Goal: Information Seeking & Learning: Learn about a topic

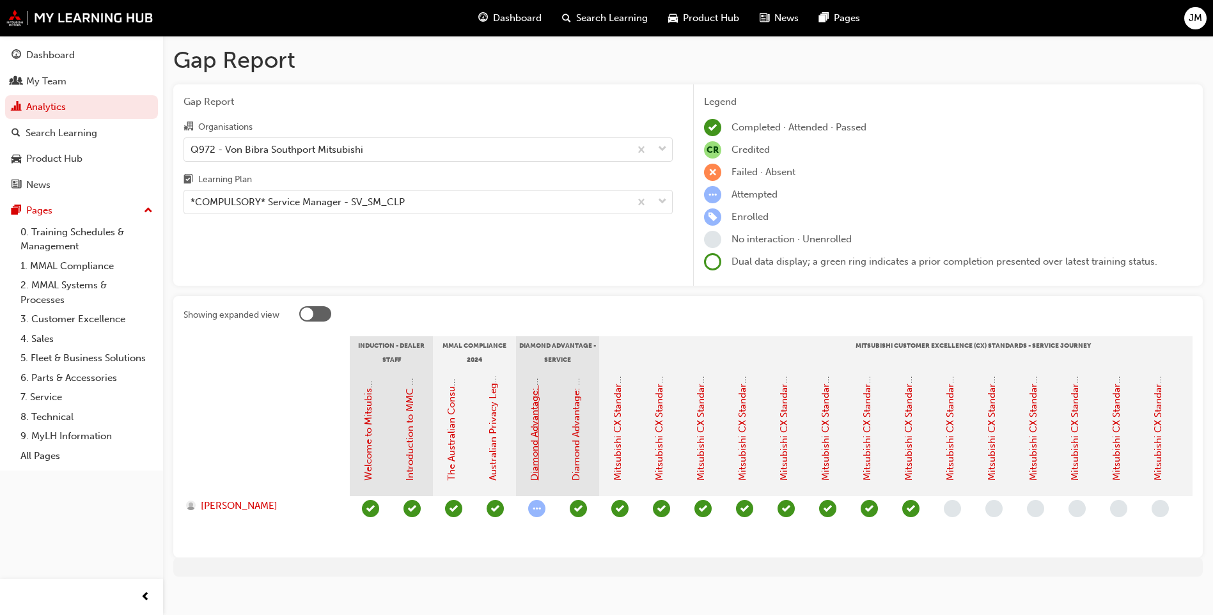
click at [540, 439] on link "Diamond Advantage: Fundamentals" at bounding box center [535, 402] width 12 height 158
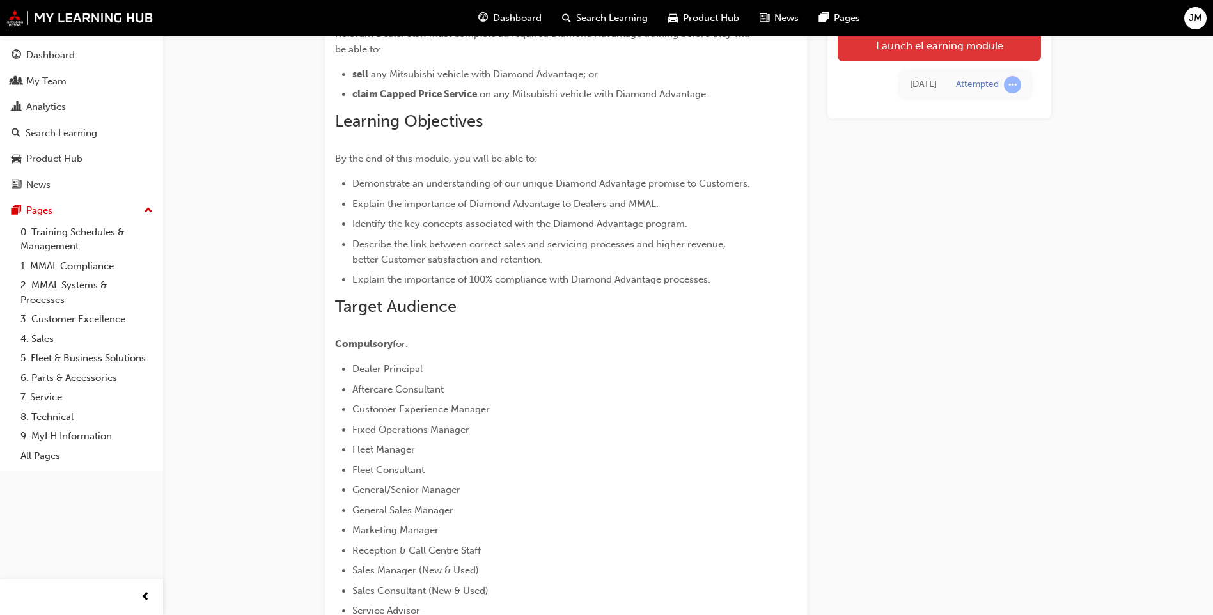
scroll to position [192, 0]
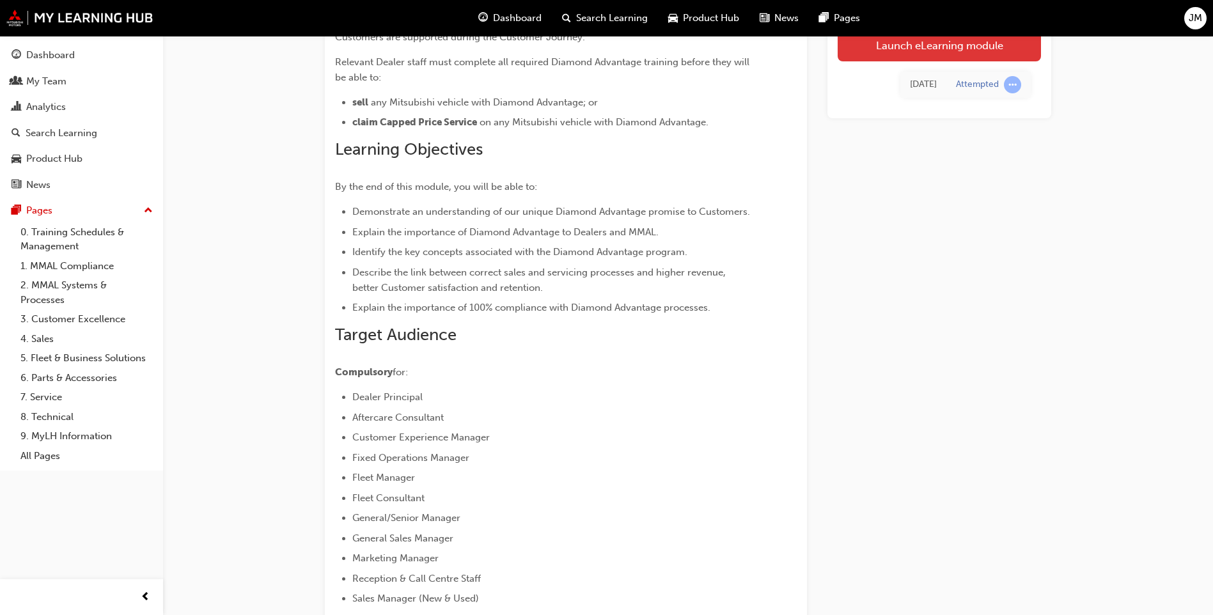
click at [960, 49] on link "Launch eLearning module" at bounding box center [939, 45] width 203 height 32
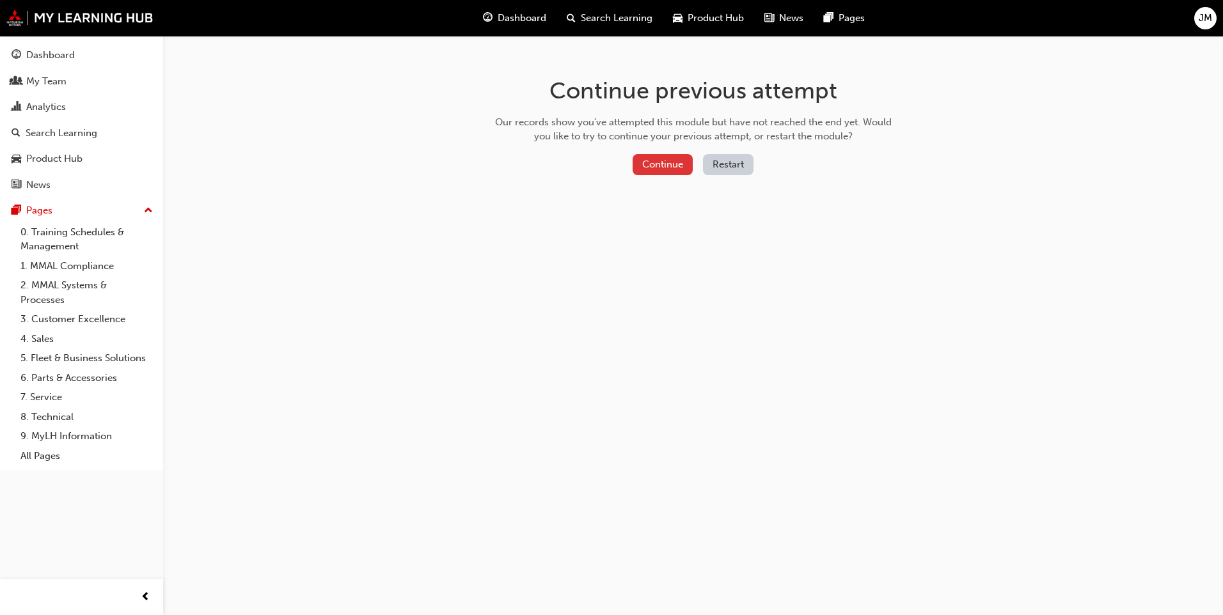
click at [682, 163] on button "Continue" at bounding box center [662, 164] width 60 height 21
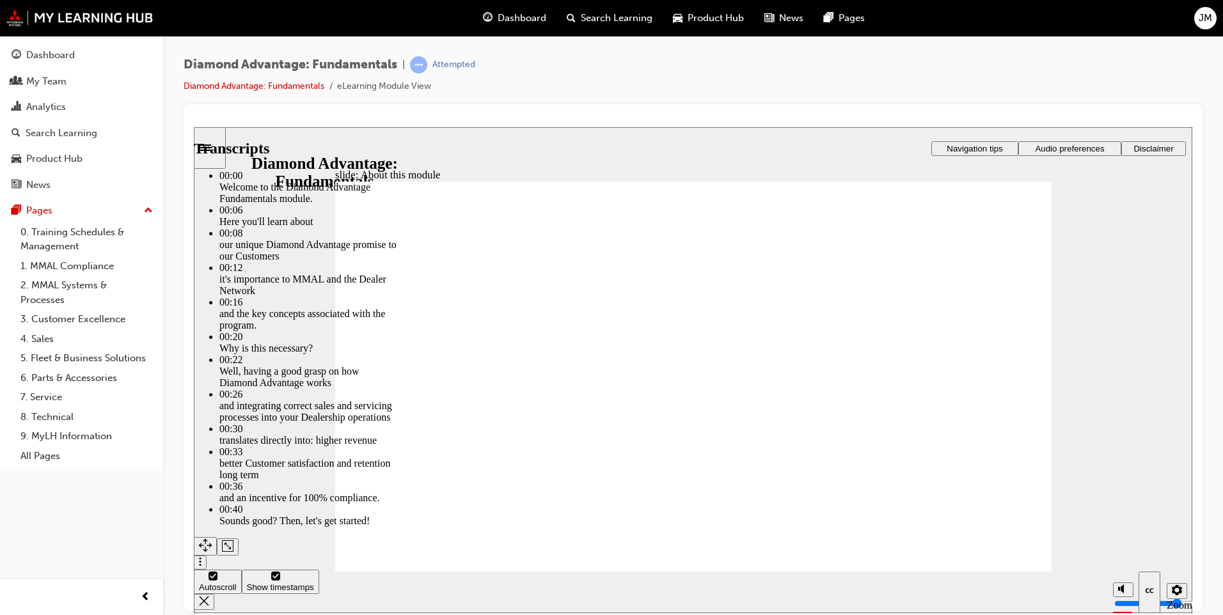
drag, startPoint x: 531, startPoint y: 480, endPoint x: 1255, endPoint y: 521, distance: 725.1
click at [1192, 521] on html "slide: About this module Rectangle 1 Rectangle 3 About this module Rectangle 2 …" at bounding box center [693, 370] width 998 height 486
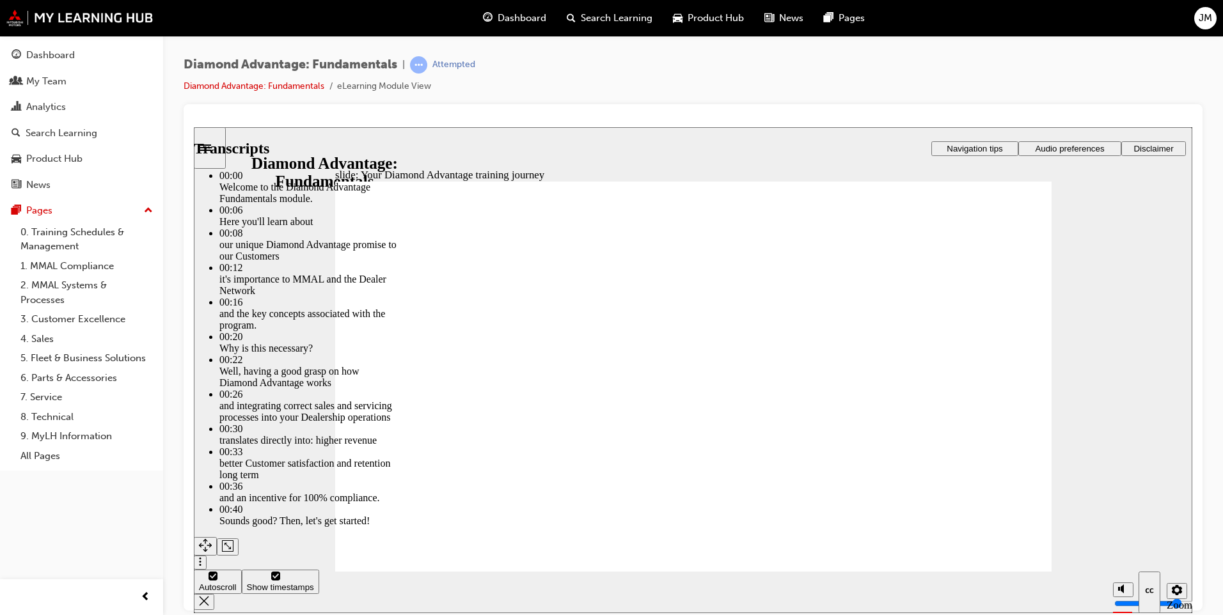
type input "1"
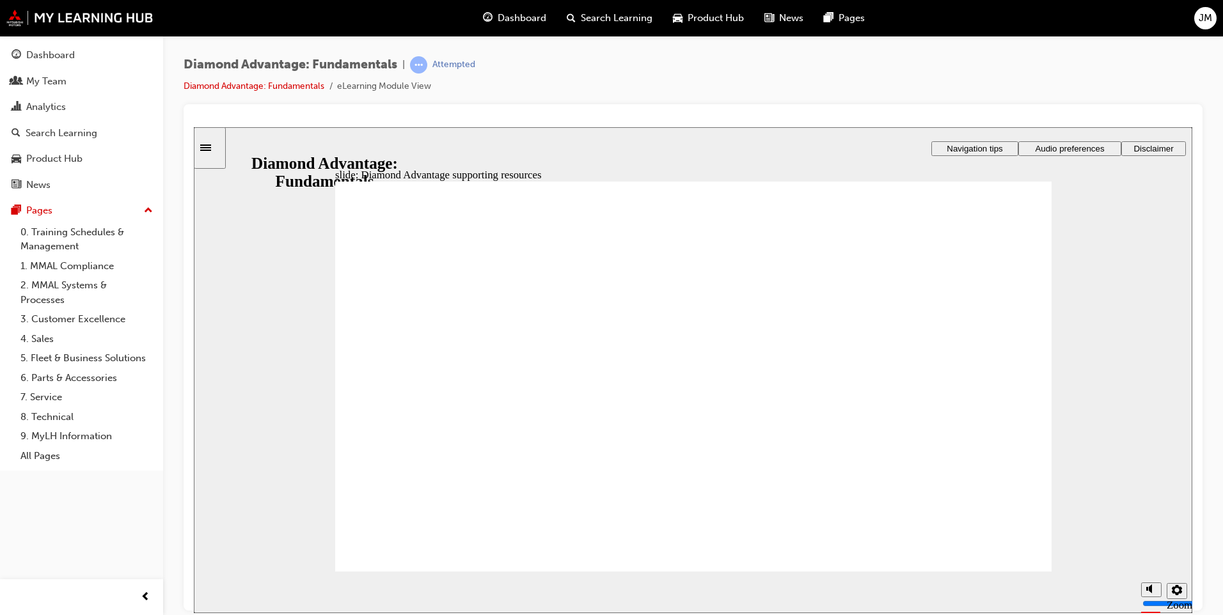
drag, startPoint x: 890, startPoint y: 546, endPoint x: 881, endPoint y: 543, distance: 9.5
click at [1033, 573] on section "Playback Speed 2 1.75" at bounding box center [693, 592] width 998 height 42
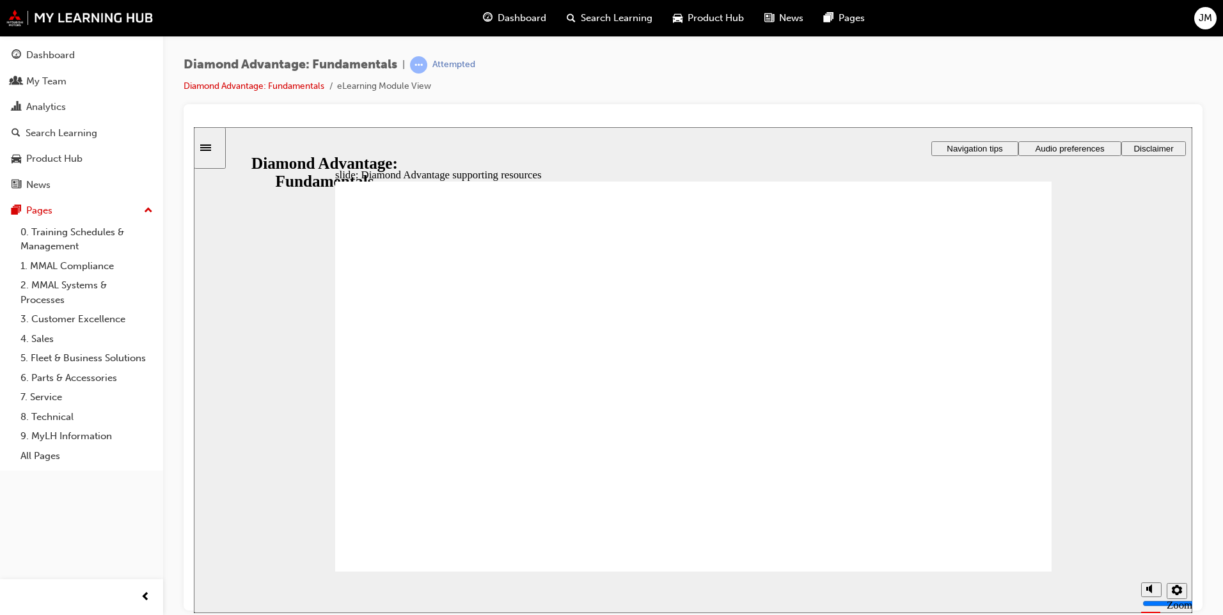
drag, startPoint x: 501, startPoint y: 422, endPoint x: 673, endPoint y: 417, distance: 172.7
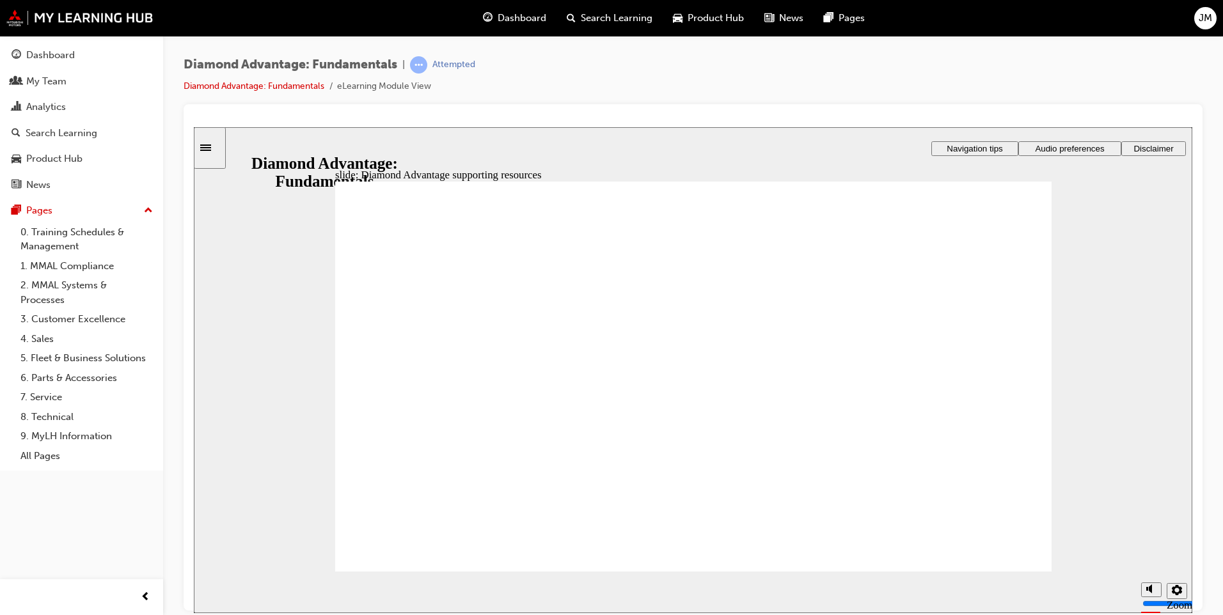
drag, startPoint x: 902, startPoint y: 412, endPoint x: 823, endPoint y: 379, distance: 86.0
drag, startPoint x: 842, startPoint y: 437, endPoint x: 877, endPoint y: 334, distance: 109.0
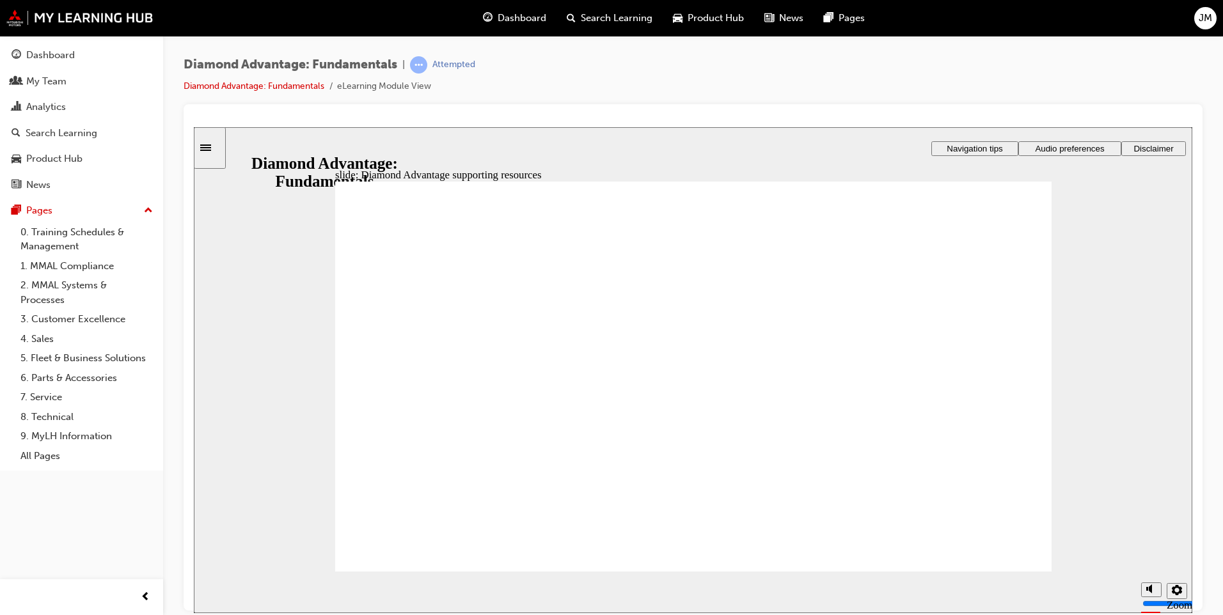
drag, startPoint x: 905, startPoint y: 435, endPoint x: 962, endPoint y: 496, distance: 82.8
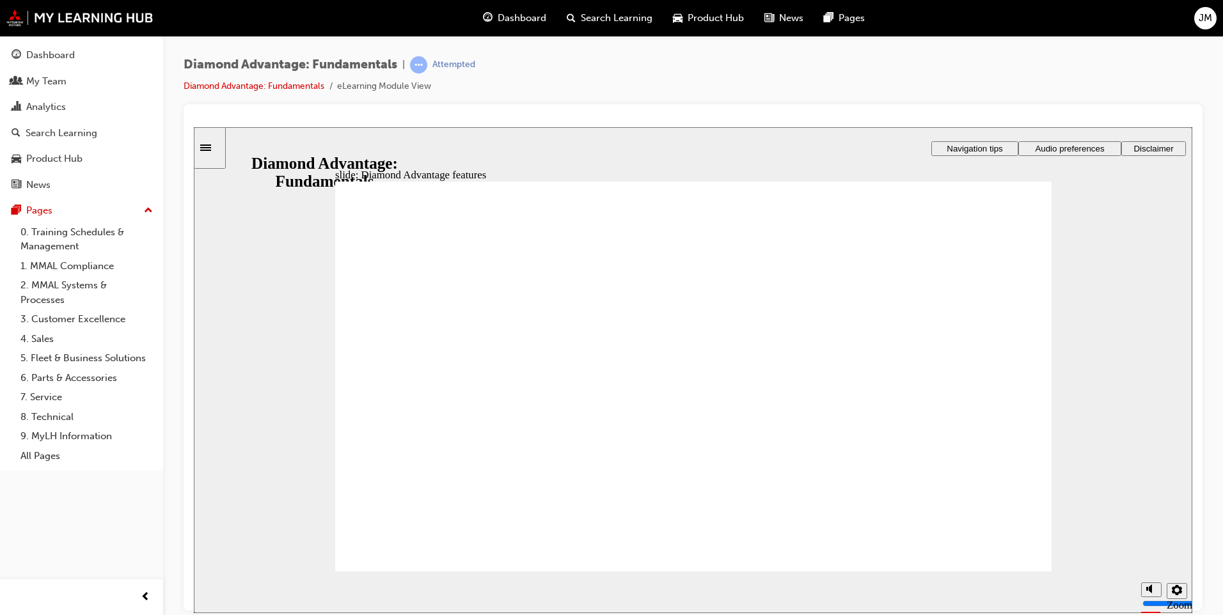
click at [194, 127] on image at bounding box center [194, 127] width 0 height 0
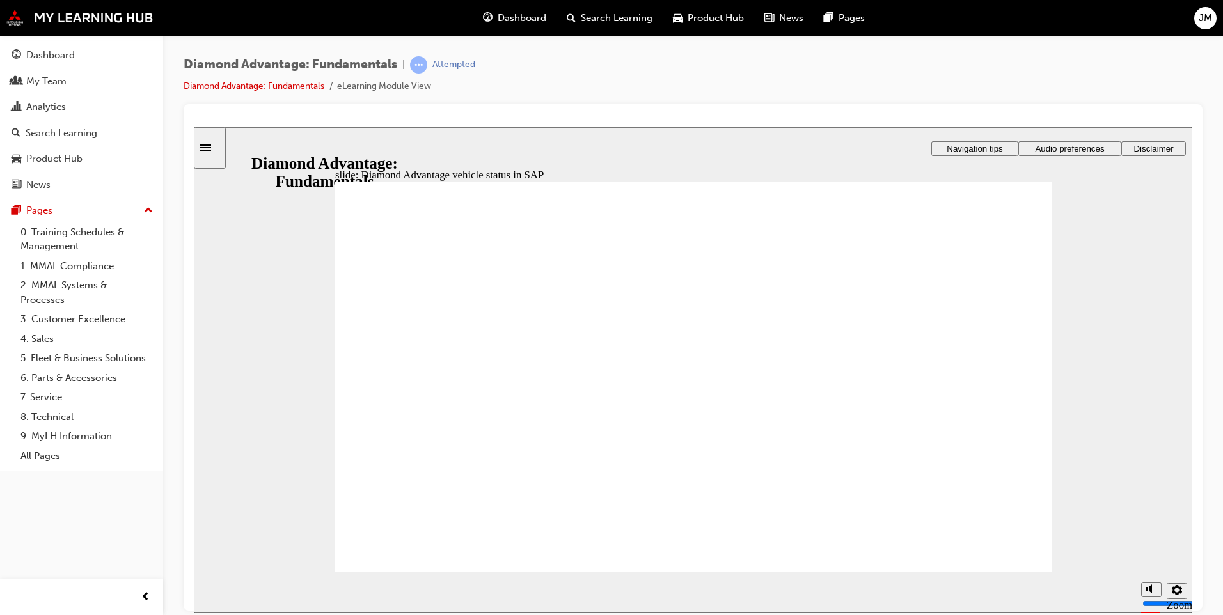
drag, startPoint x: 547, startPoint y: 338, endPoint x: 620, endPoint y: 292, distance: 86.4
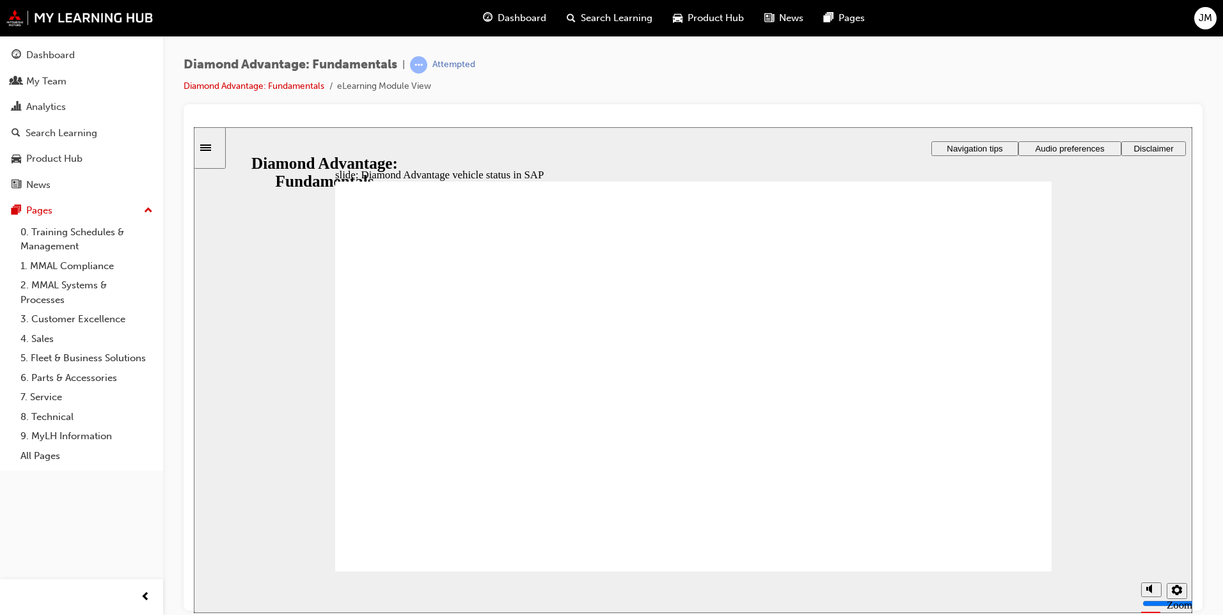
drag, startPoint x: 642, startPoint y: 298, endPoint x: 911, endPoint y: 299, distance: 268.6
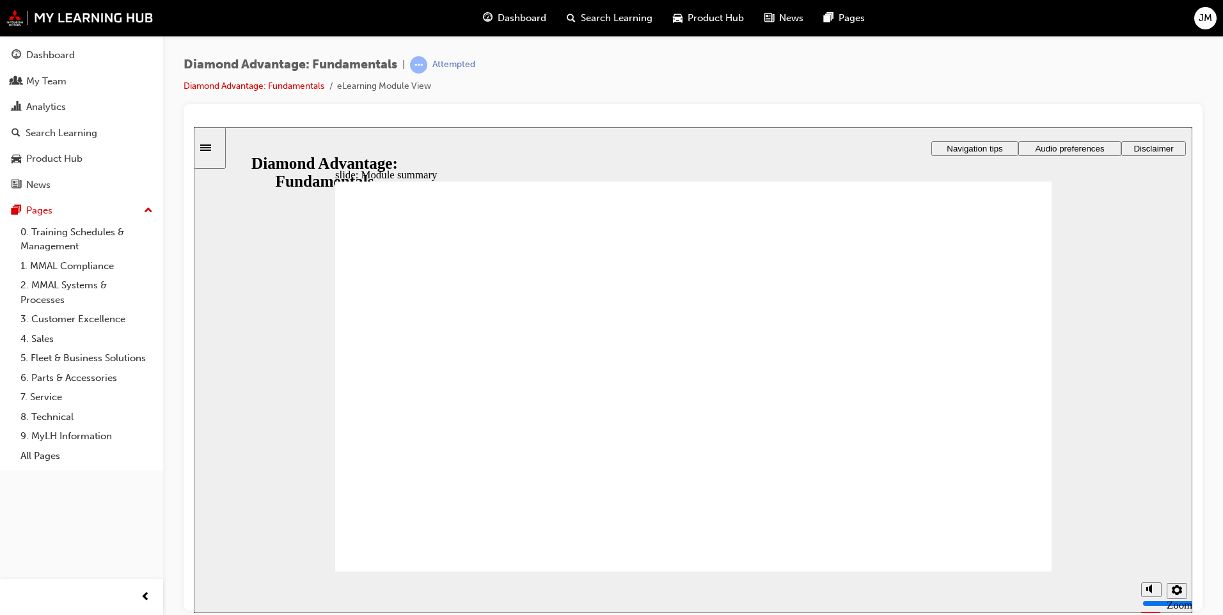
checkbox input "true"
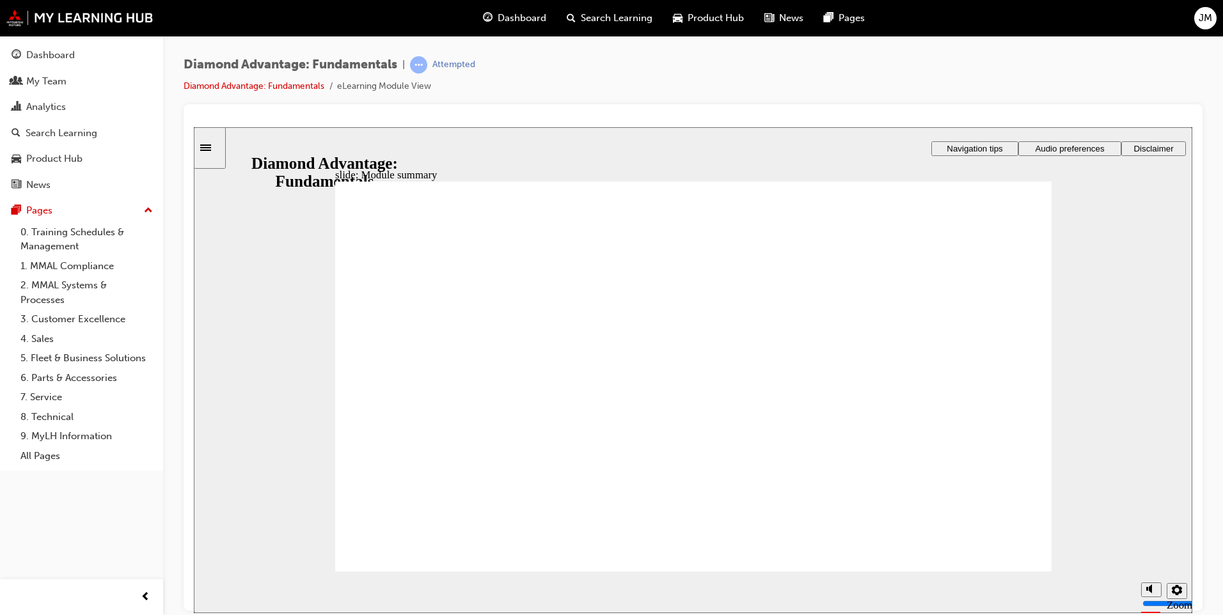
checkbox input "true"
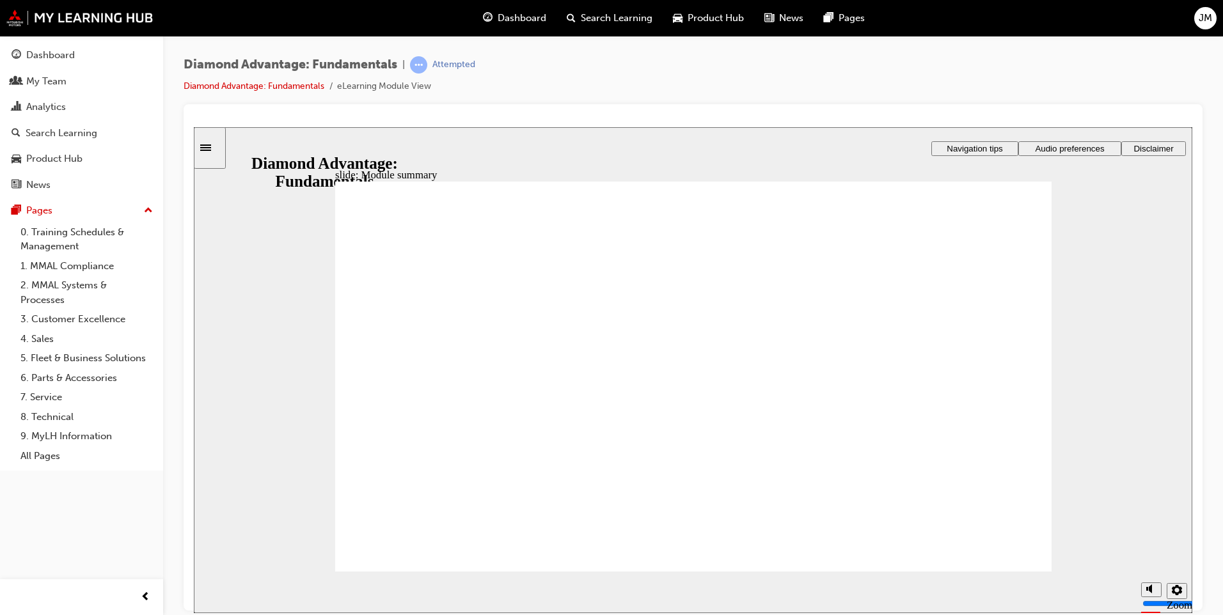
checkbox input "true"
drag, startPoint x: 548, startPoint y: 483, endPoint x: 902, endPoint y: 427, distance: 358.1
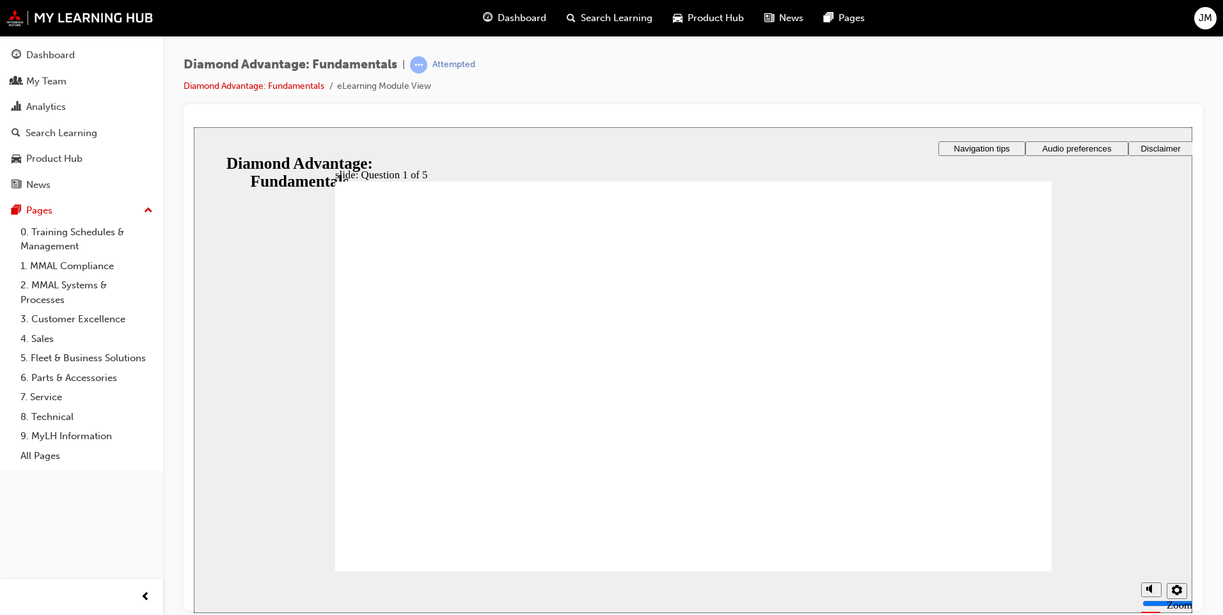
drag, startPoint x: 908, startPoint y: 485, endPoint x: 726, endPoint y: 428, distance: 191.1
drag, startPoint x: 725, startPoint y: 484, endPoint x: 549, endPoint y: 427, distance: 185.0
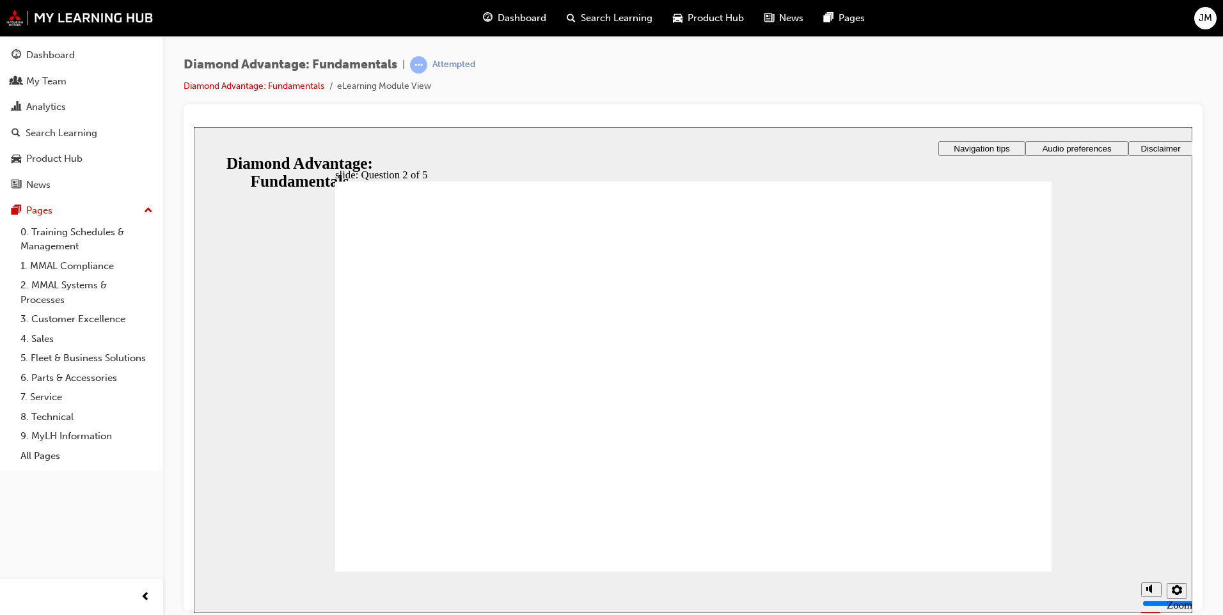
radio input "true"
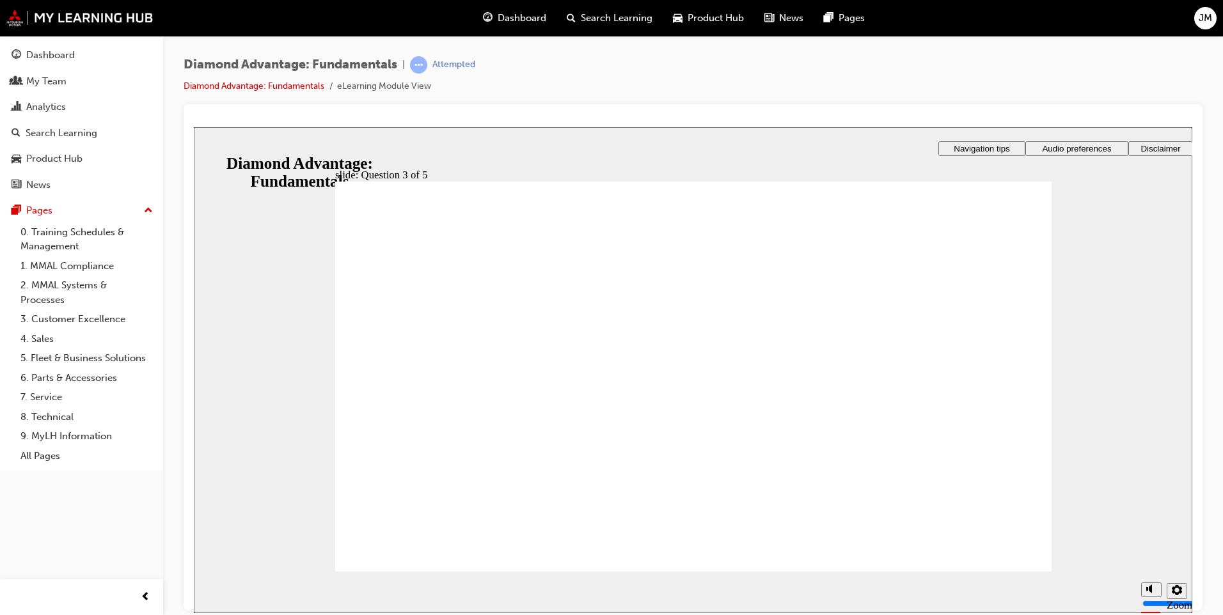
radio input "true"
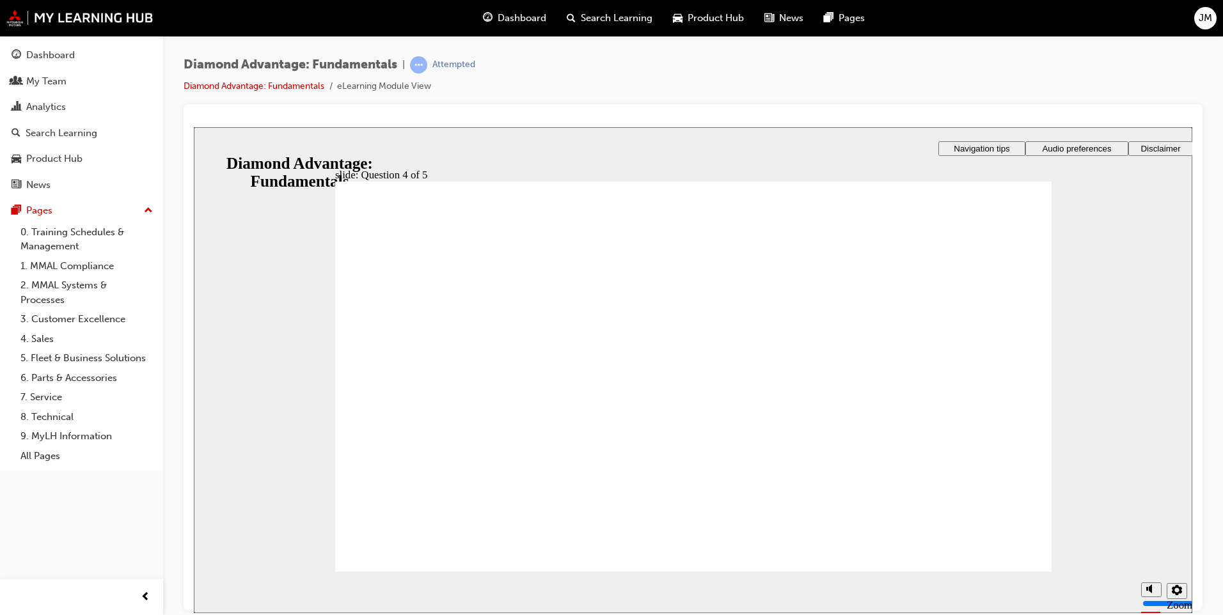
checkbox input "true"
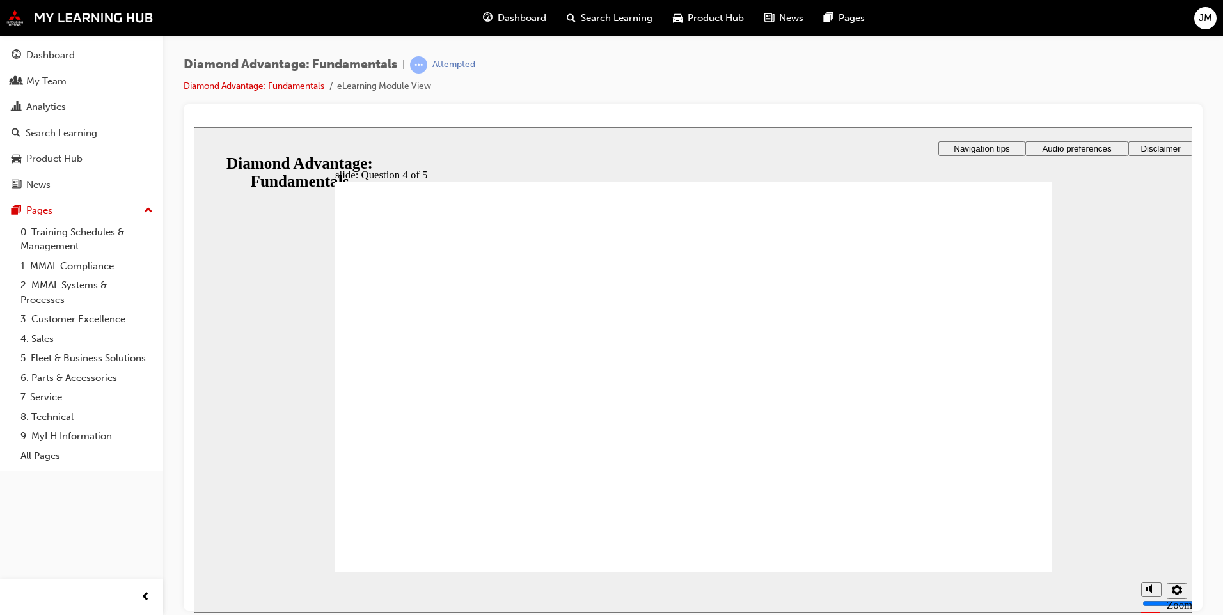
radio input "true"
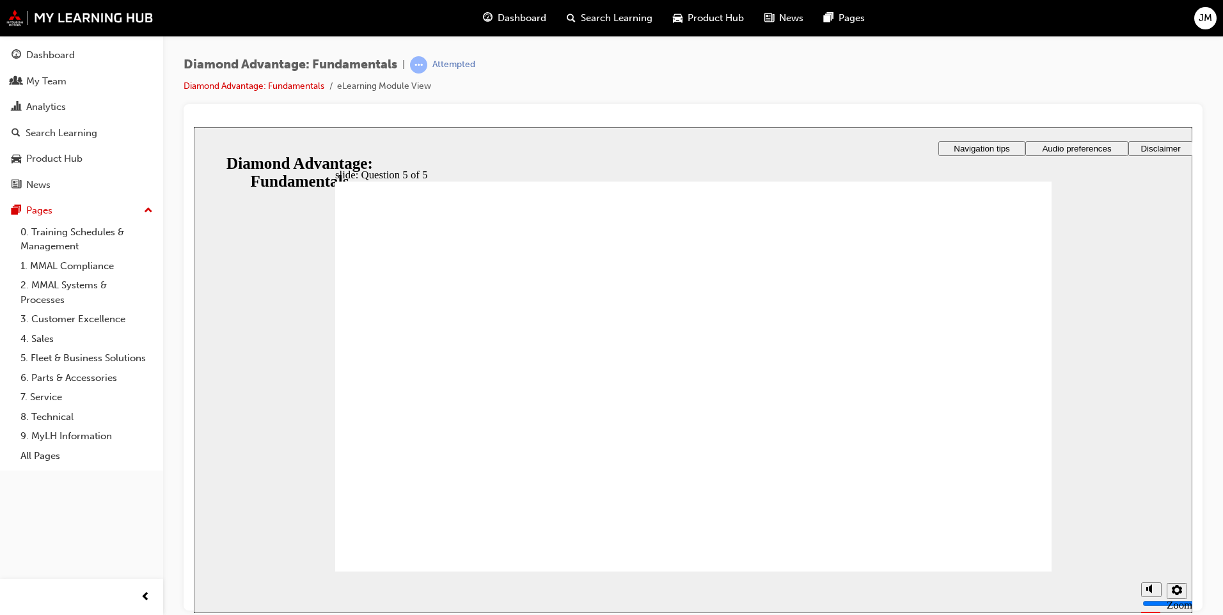
drag, startPoint x: 529, startPoint y: 492, endPoint x: 900, endPoint y: 437, distance: 375.5
drag, startPoint x: 874, startPoint y: 503, endPoint x: 857, endPoint y: 492, distance: 20.1
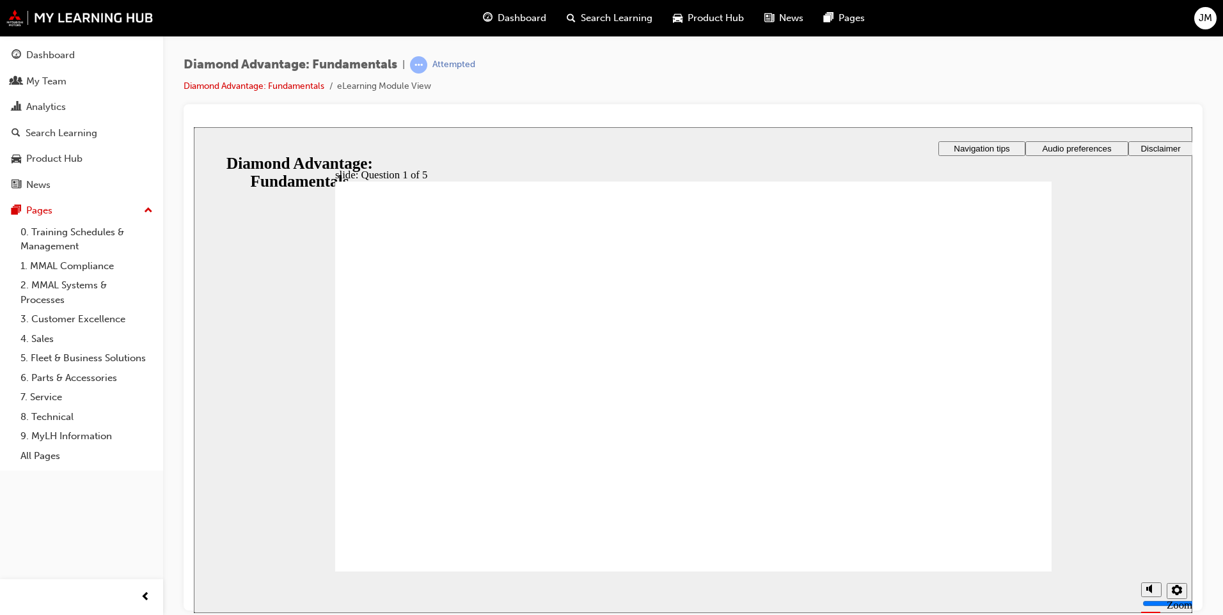
drag, startPoint x: 857, startPoint y: 492, endPoint x: 735, endPoint y: 427, distance: 137.9
drag, startPoint x: 696, startPoint y: 485, endPoint x: 525, endPoint y: 402, distance: 190.2
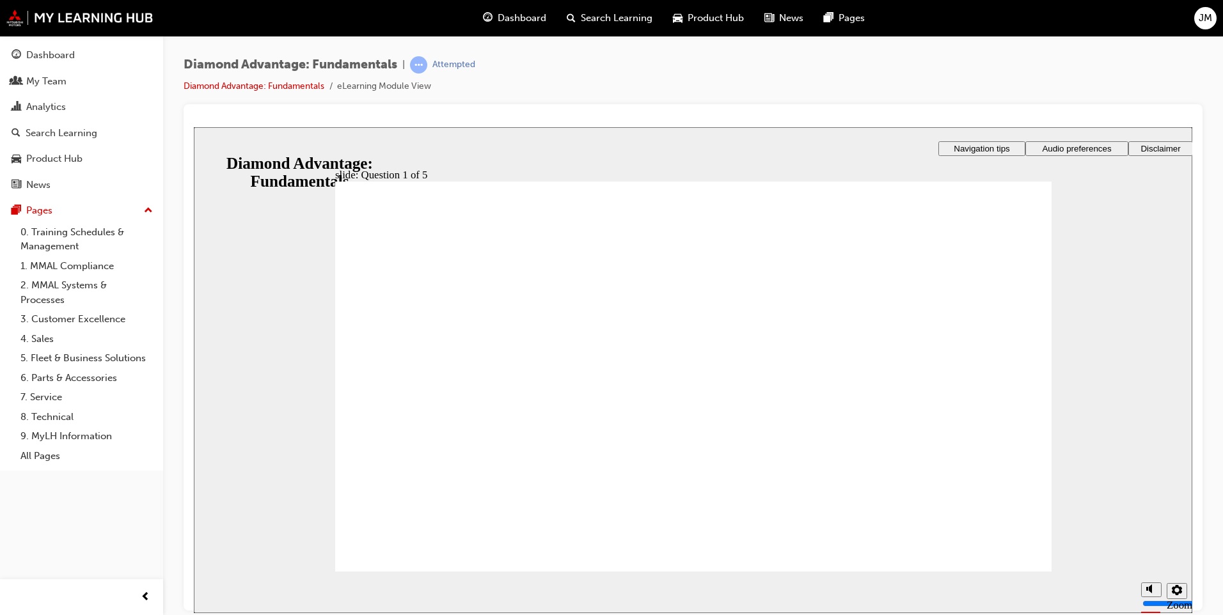
radio input "true"
drag, startPoint x: 674, startPoint y: 459, endPoint x: 674, endPoint y: 472, distance: 13.4
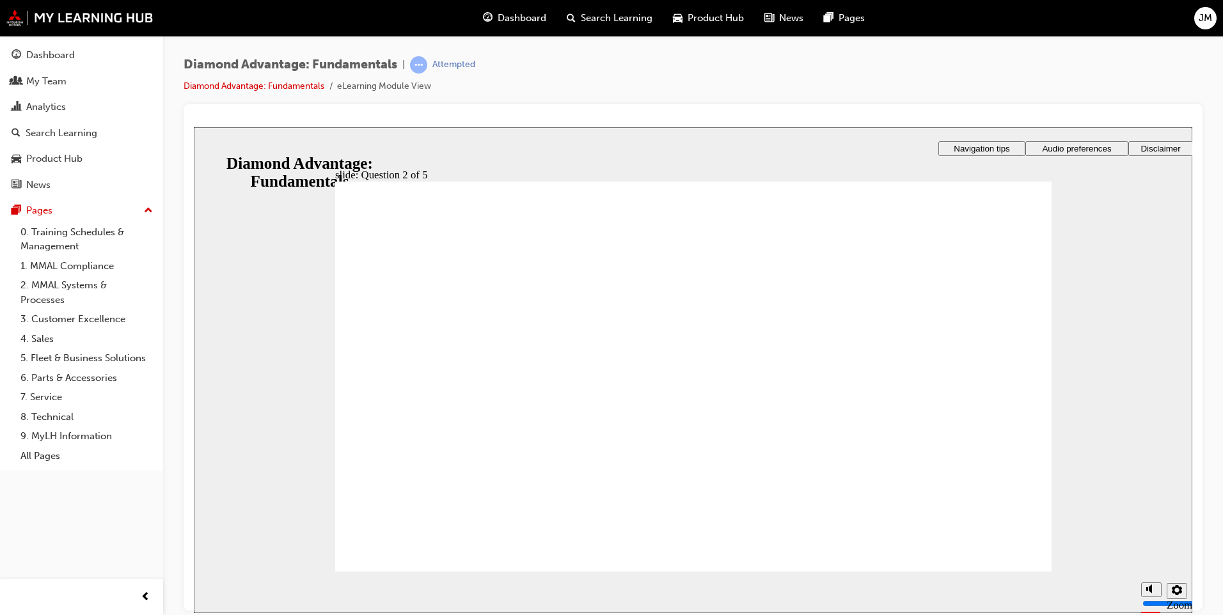
radio input "true"
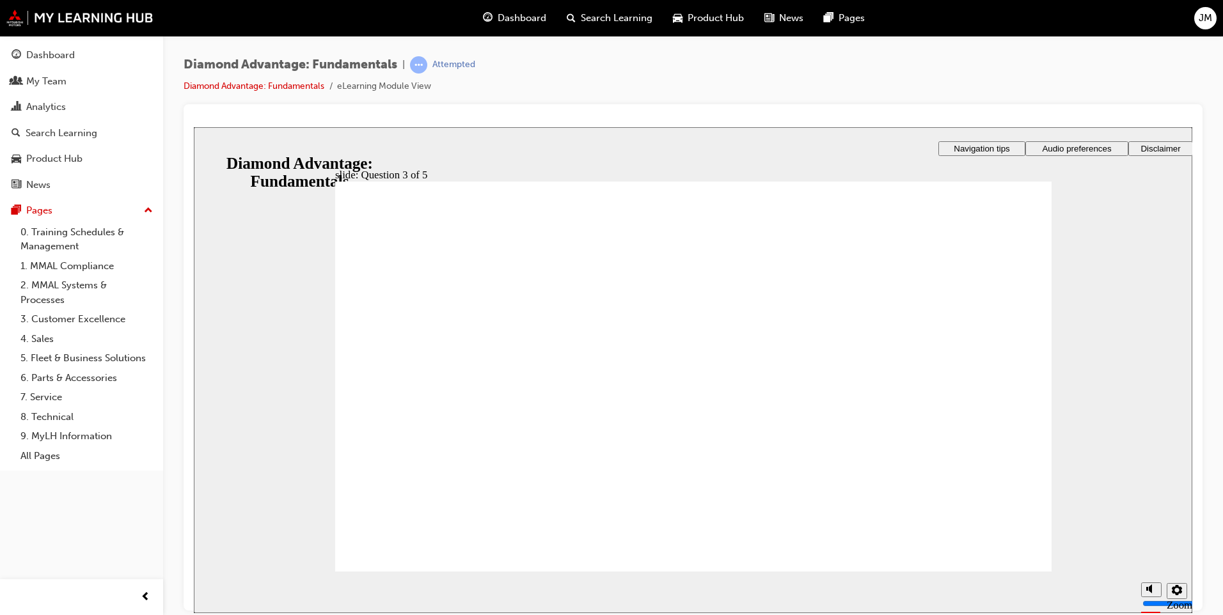
checkbox input "true"
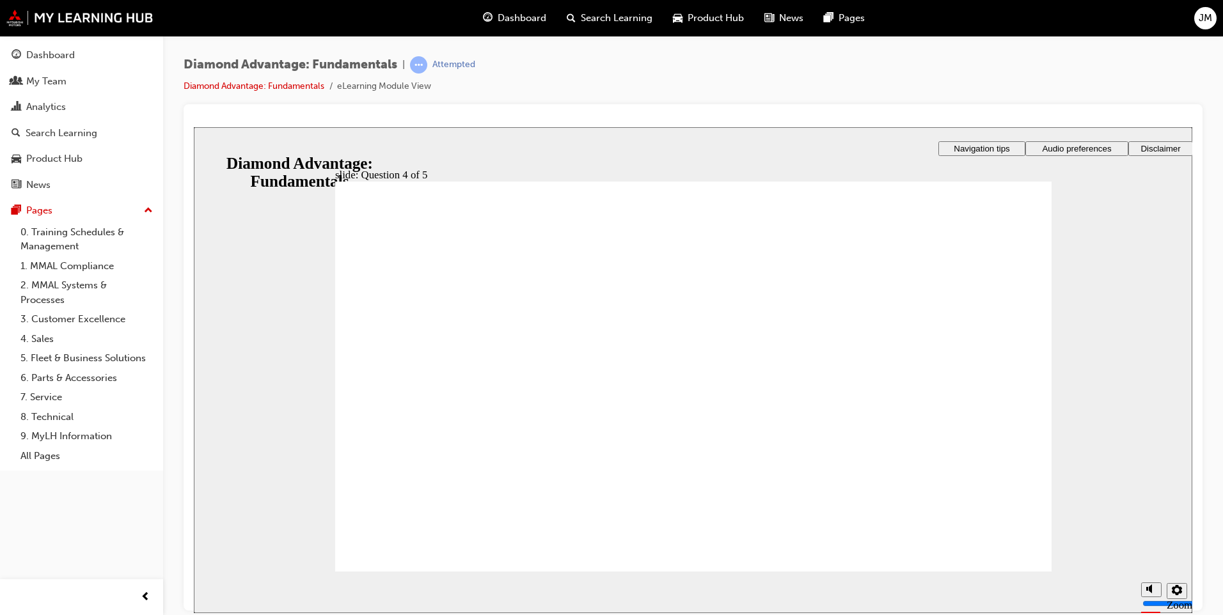
checkbox input "true"
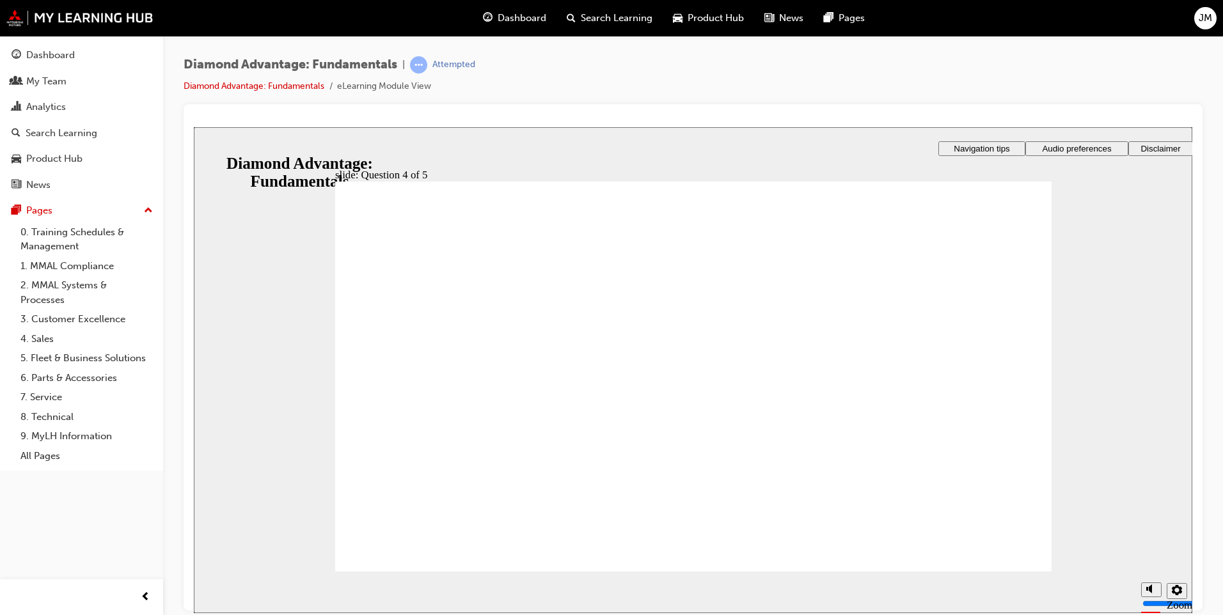
radio input "true"
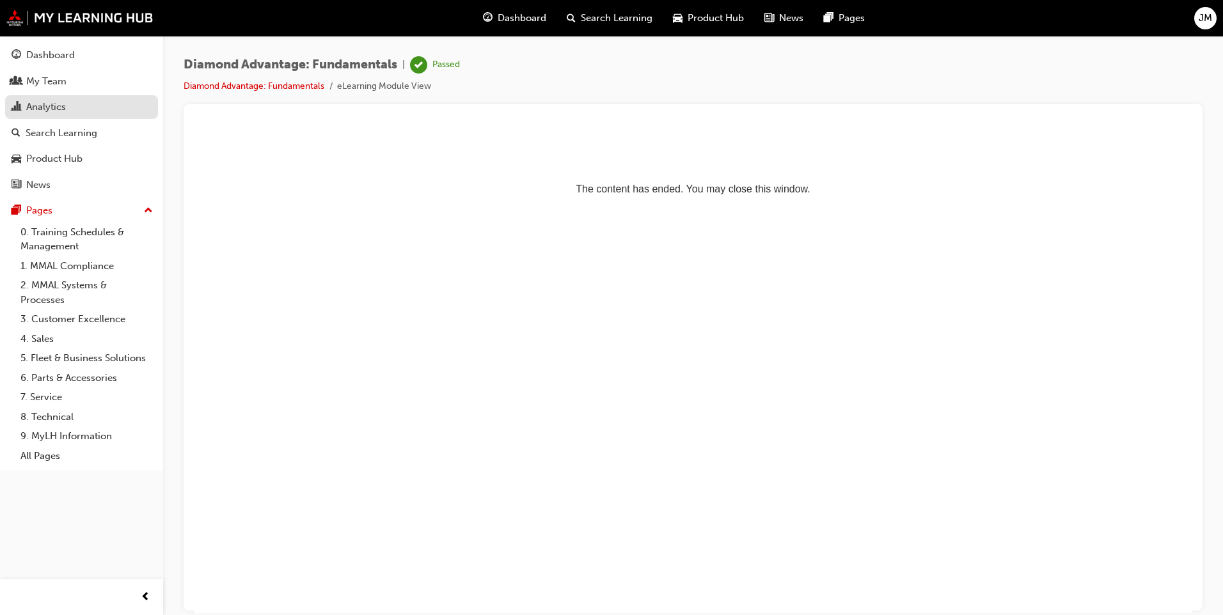
click at [93, 104] on div "Analytics" at bounding box center [82, 107] width 140 height 16
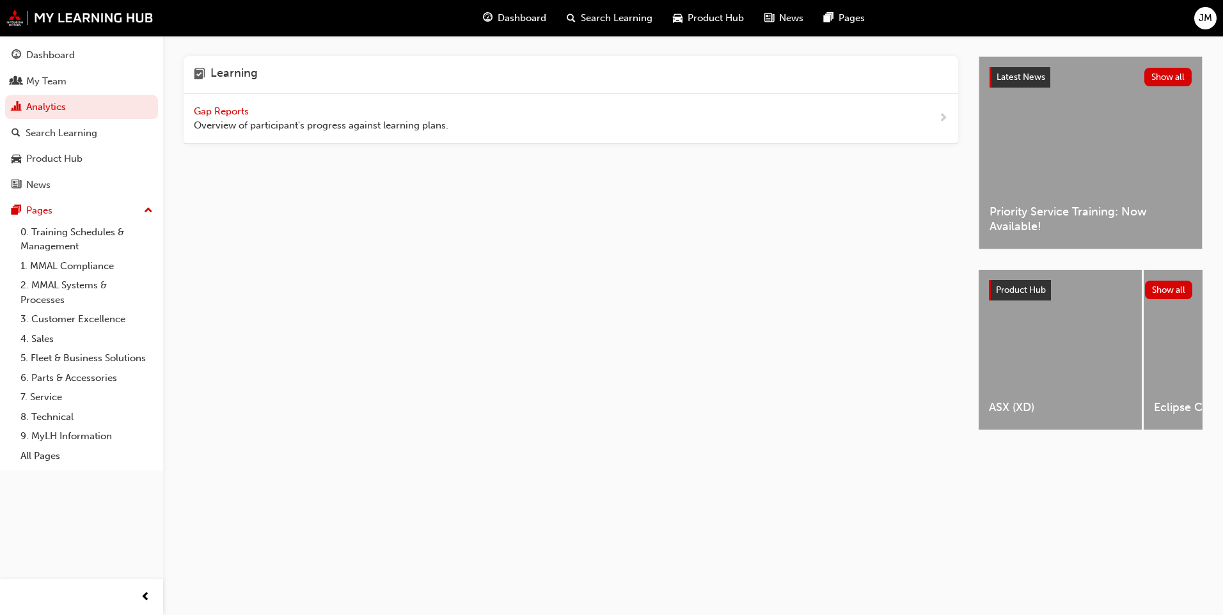
click at [237, 118] on span "Overview of participant's progress against learning plans." at bounding box center [321, 125] width 255 height 15
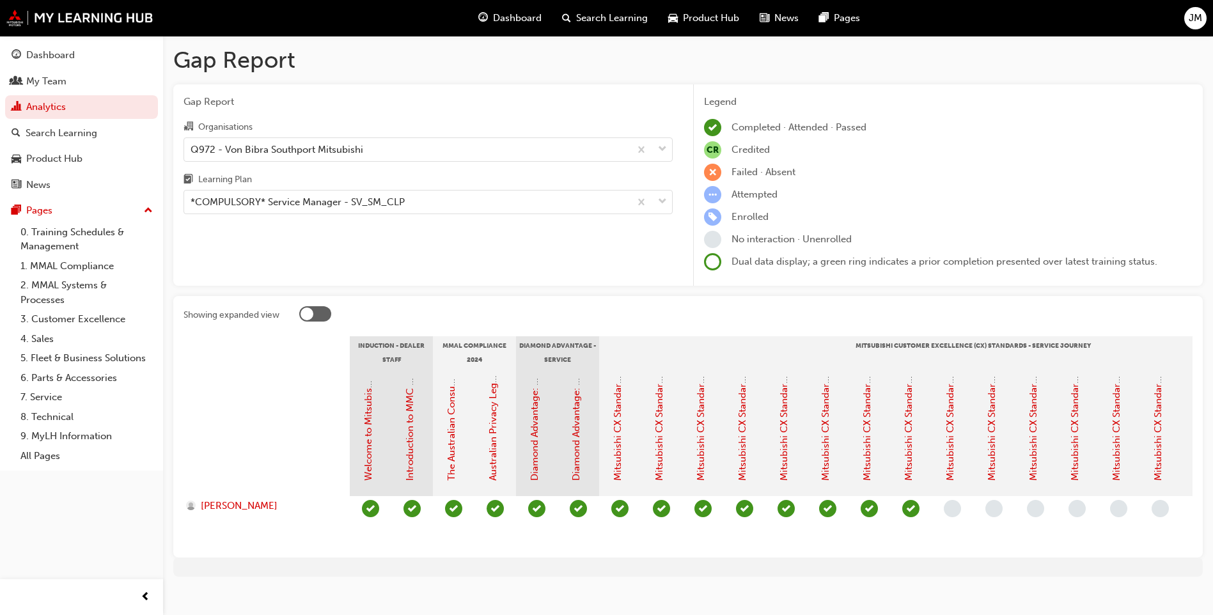
drag, startPoint x: 627, startPoint y: 556, endPoint x: 749, endPoint y: 556, distance: 122.1
click at [749, 547] on section "Induction - Dealer Staff MMAL Compliance 2024 Diamond Advantage - Service Mitsu…" at bounding box center [688, 441] width 1009 height 211
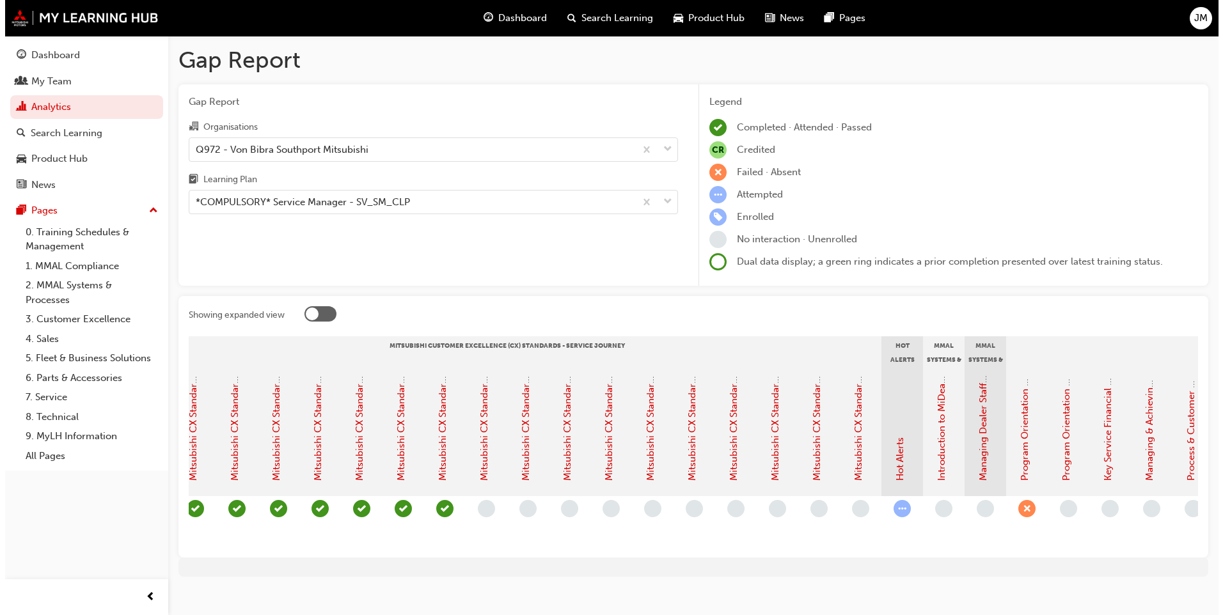
scroll to position [0, 473]
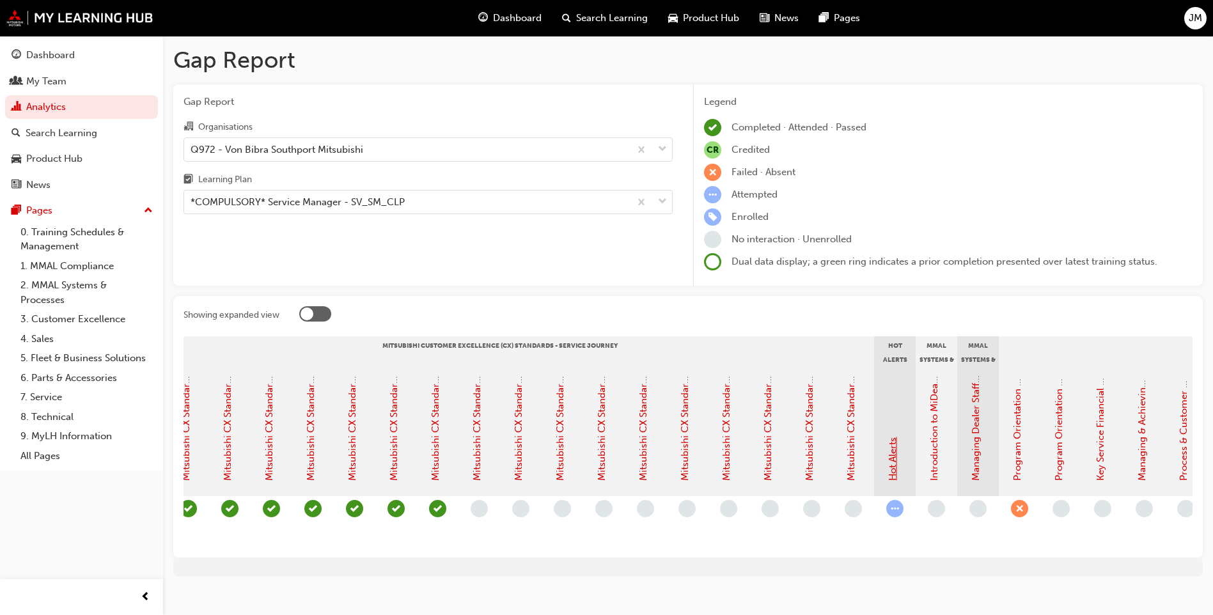
click at [895, 478] on link "Hot Alerts" at bounding box center [893, 458] width 12 height 43
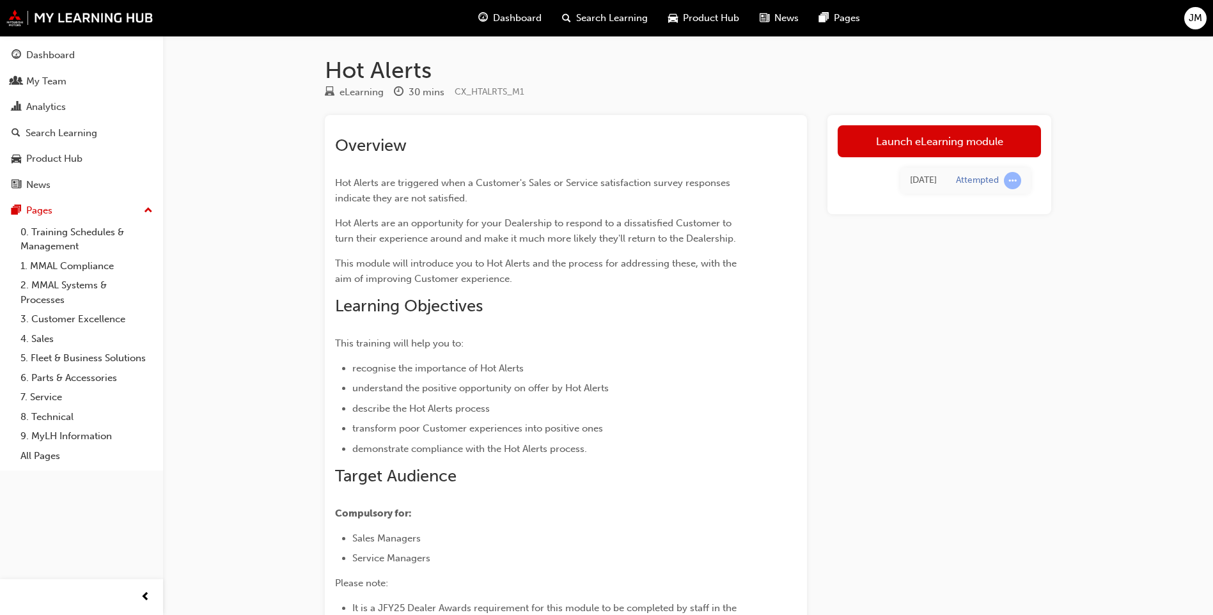
click at [952, 159] on div "[DATE] Attempted" at bounding box center [939, 180] width 203 height 47
click at [956, 150] on link "Launch eLearning module" at bounding box center [939, 141] width 203 height 32
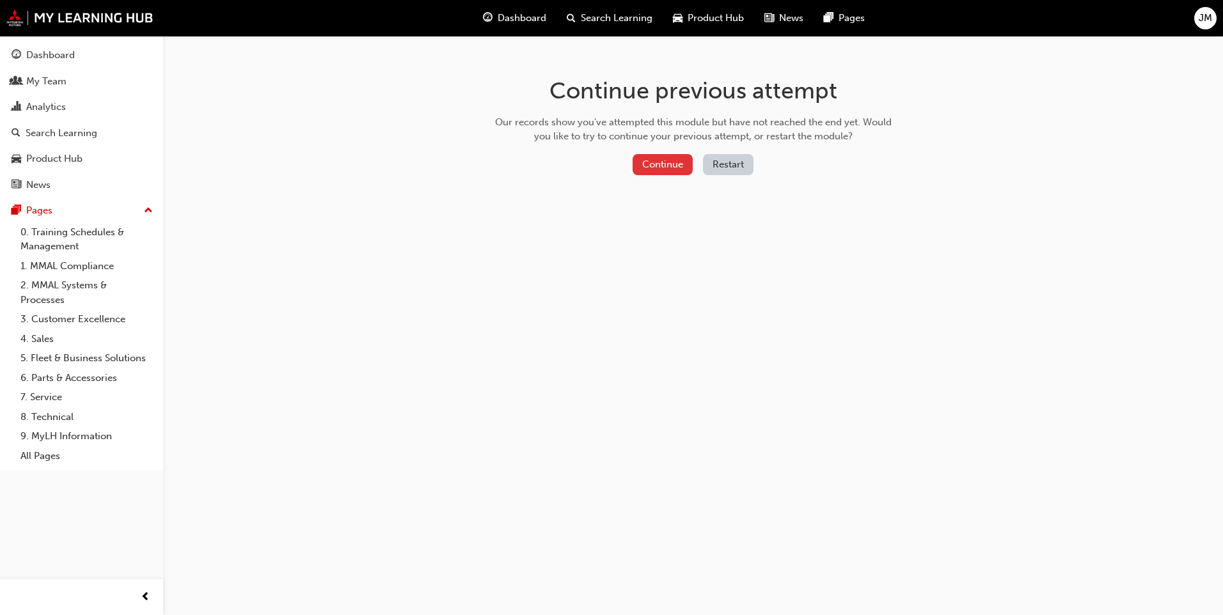
click at [662, 160] on button "Continue" at bounding box center [662, 164] width 60 height 21
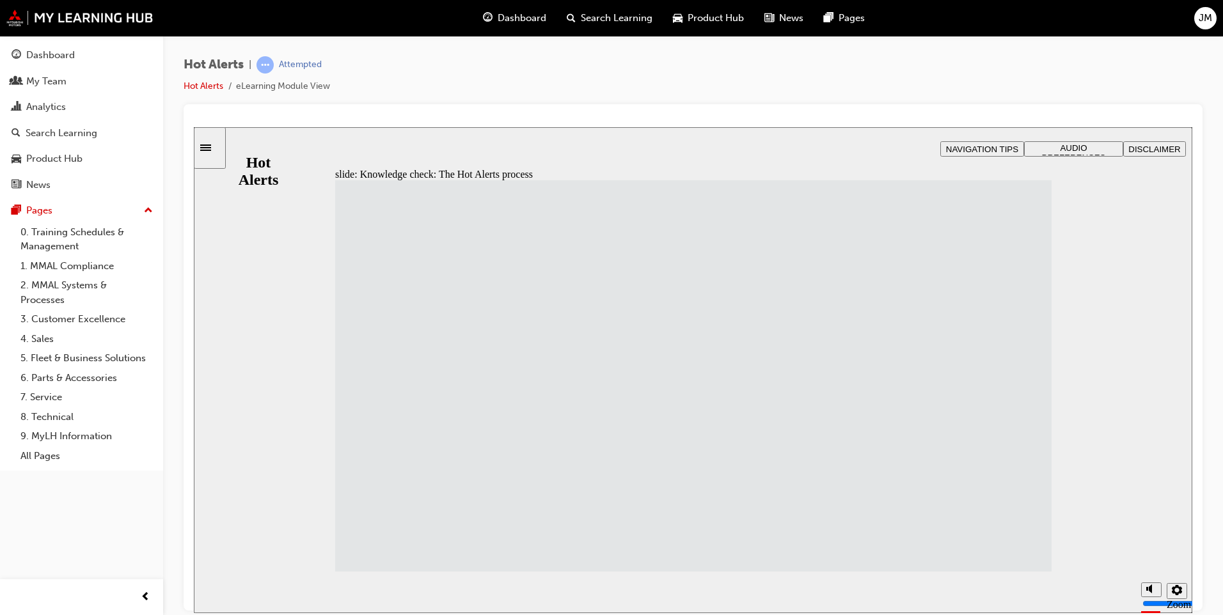
drag, startPoint x: 465, startPoint y: 332, endPoint x: 736, endPoint y: 240, distance: 286.3
drag, startPoint x: 506, startPoint y: 301, endPoint x: 785, endPoint y: 499, distance: 341.6
drag, startPoint x: 457, startPoint y: 531, endPoint x: 698, endPoint y: 521, distance: 241.9
drag, startPoint x: 466, startPoint y: 487, endPoint x: 732, endPoint y: 383, distance: 285.7
drag, startPoint x: 484, startPoint y: 259, endPoint x: 753, endPoint y: 308, distance: 273.1
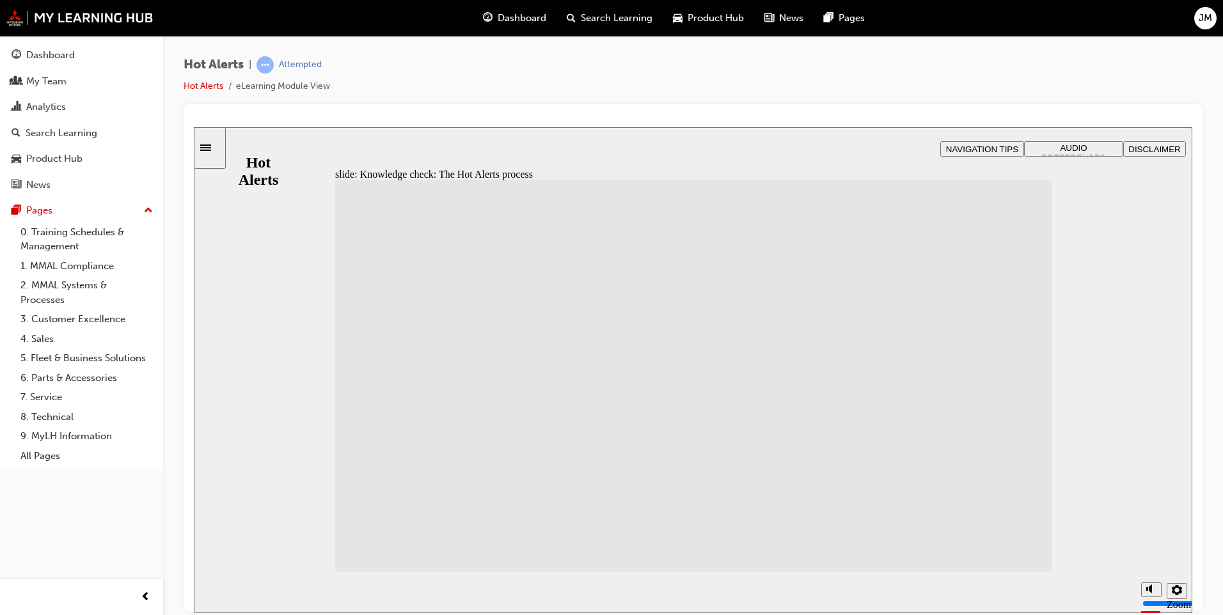
drag, startPoint x: 587, startPoint y: 282, endPoint x: 517, endPoint y: 267, distance: 71.4
drag, startPoint x: 772, startPoint y: 244, endPoint x: 774, endPoint y: 293, distance: 49.3
drag, startPoint x: 500, startPoint y: 262, endPoint x: 727, endPoint y: 247, distance: 227.5
drag, startPoint x: 489, startPoint y: 402, endPoint x: 751, endPoint y: 451, distance: 266.7
drag, startPoint x: 423, startPoint y: 448, endPoint x: 692, endPoint y: 351, distance: 285.4
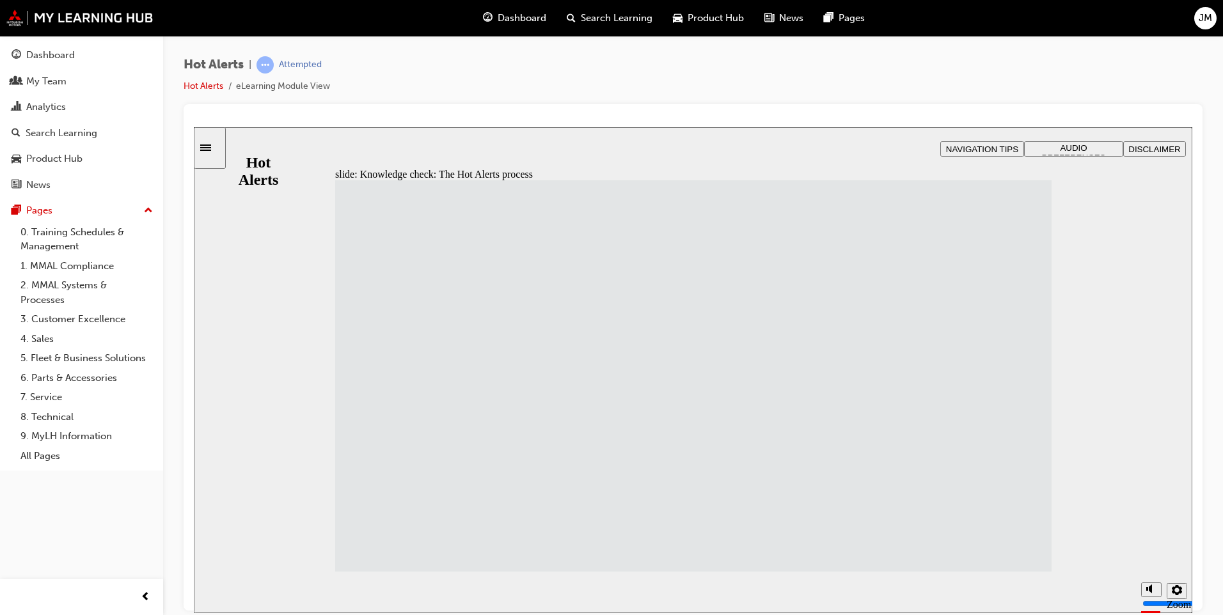
drag, startPoint x: 716, startPoint y: 245, endPoint x: 483, endPoint y: 279, distance: 234.7
drag, startPoint x: 717, startPoint y: 335, endPoint x: 714, endPoint y: 240, distance: 94.7
drag, startPoint x: 710, startPoint y: 287, endPoint x: 715, endPoint y: 345, distance: 58.4
drag, startPoint x: 512, startPoint y: 275, endPoint x: 727, endPoint y: 284, distance: 215.1
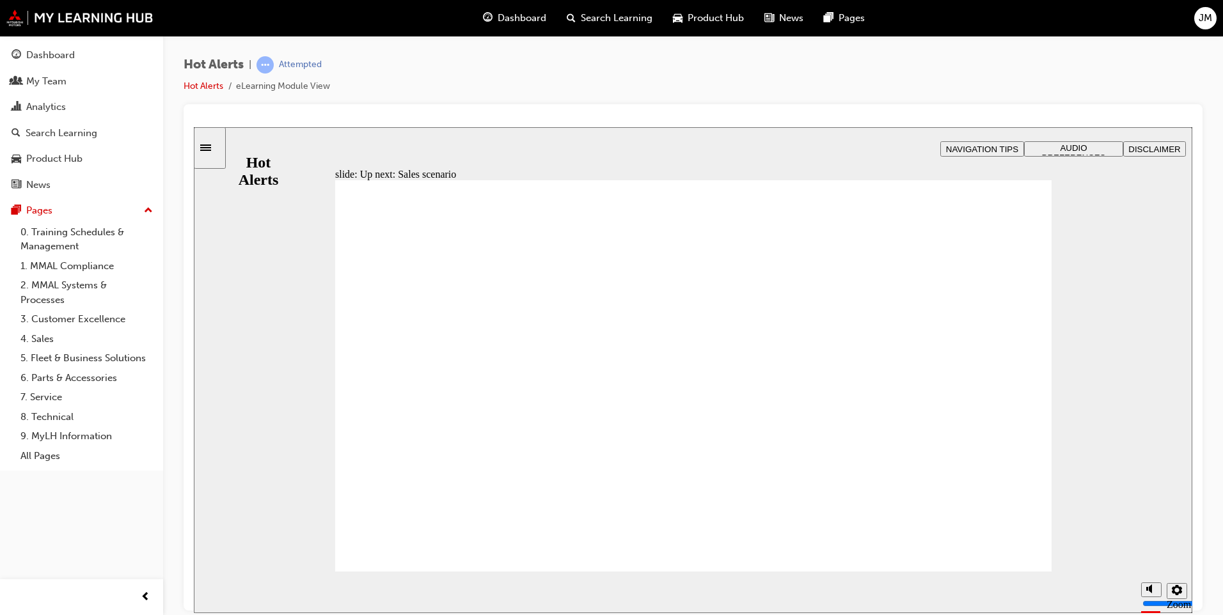
checkbox input "true"
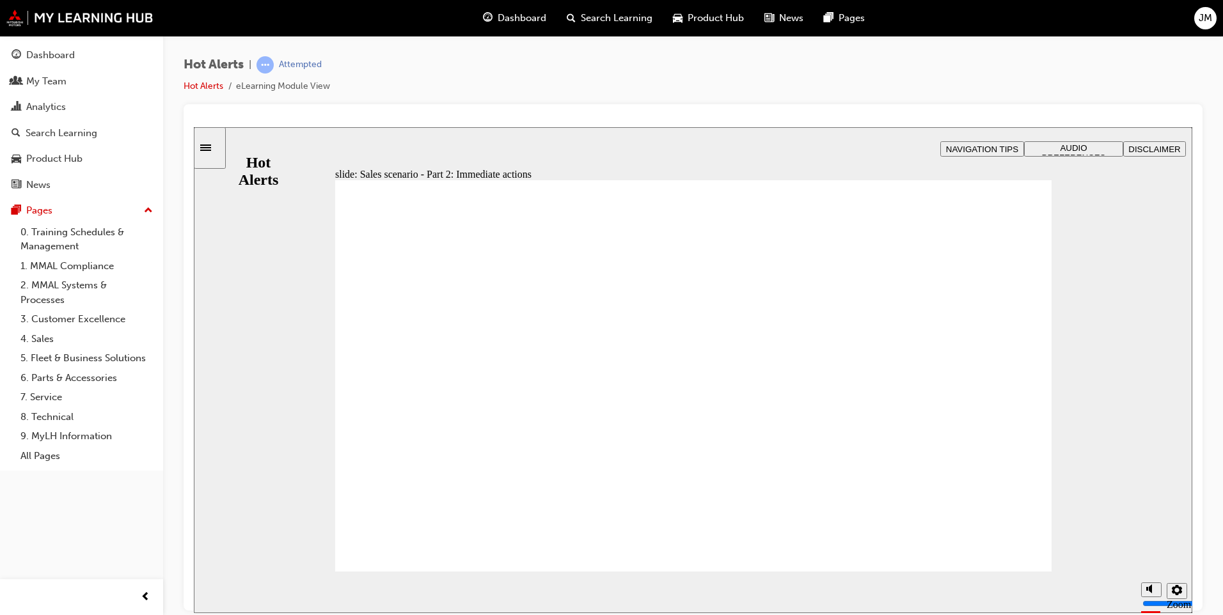
checkbox input "true"
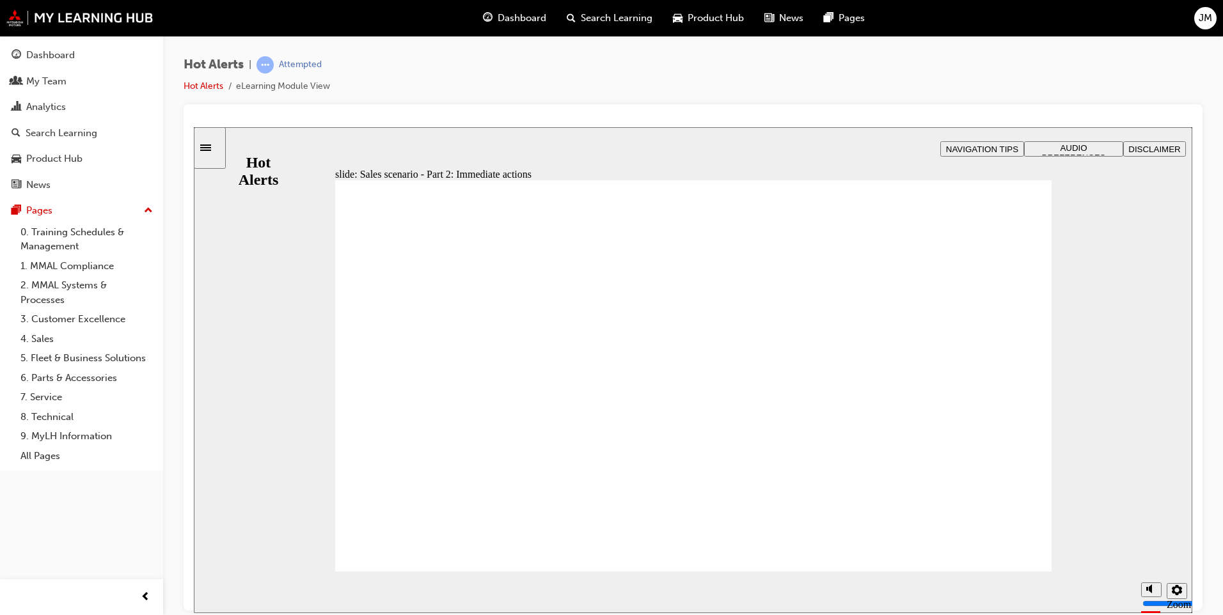
checkbox input "true"
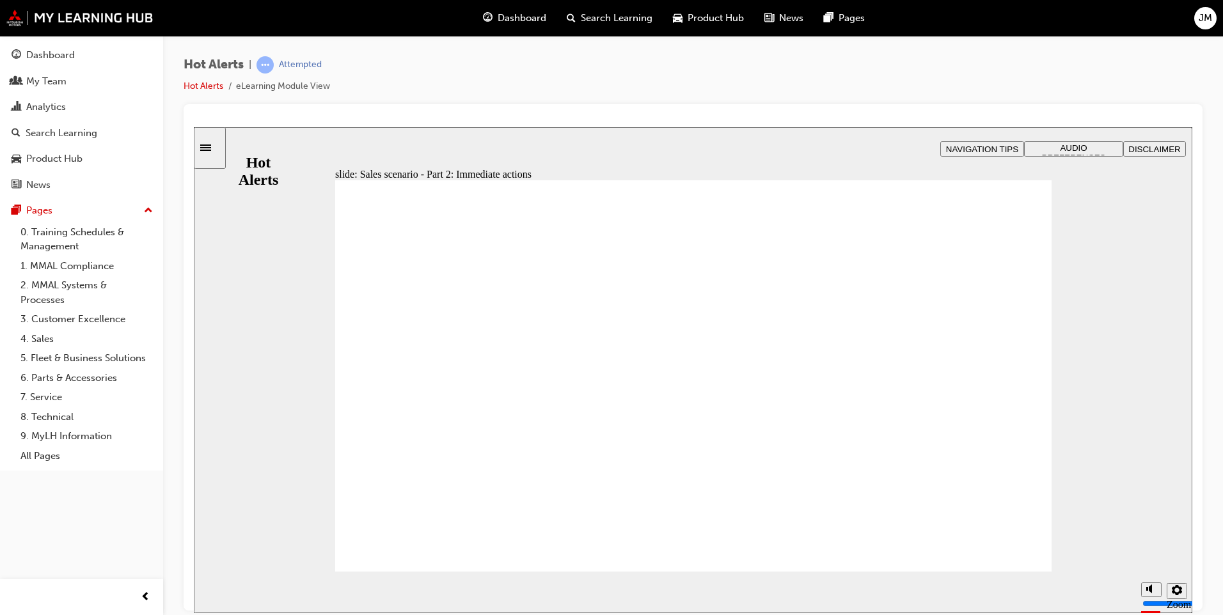
drag, startPoint x: 1074, startPoint y: 227, endPoint x: 1007, endPoint y: 263, distance: 75.8
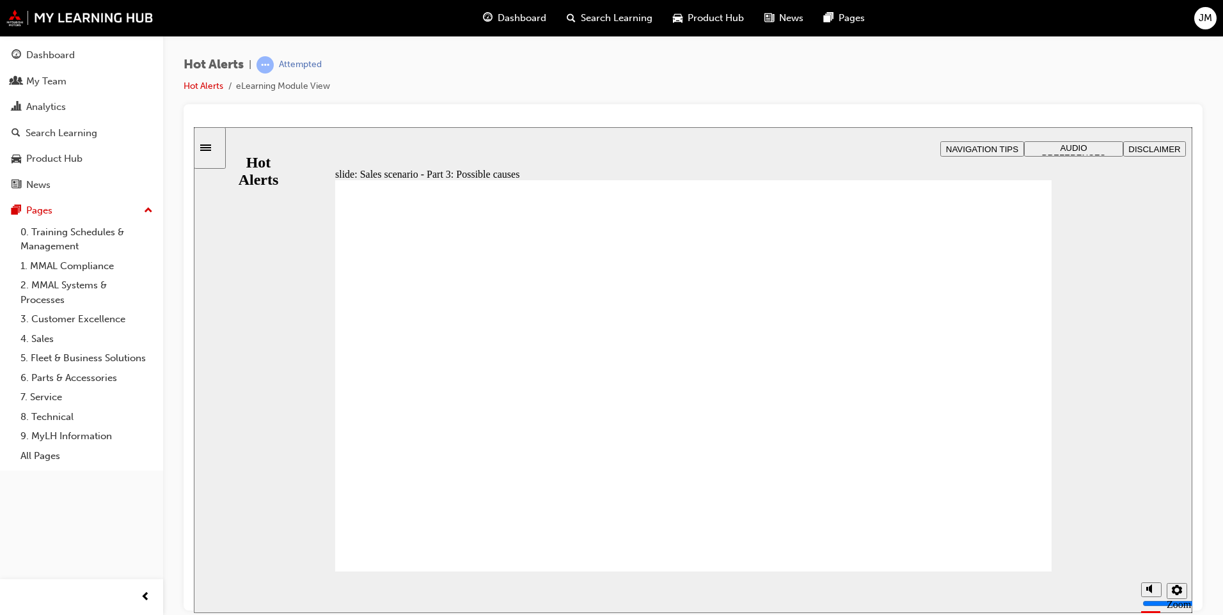
click at [1072, 227] on div "slide: Sales scenario - Part 3: Possible causes Working with the junior Sales C…" at bounding box center [693, 370] width 998 height 486
checkbox input "true"
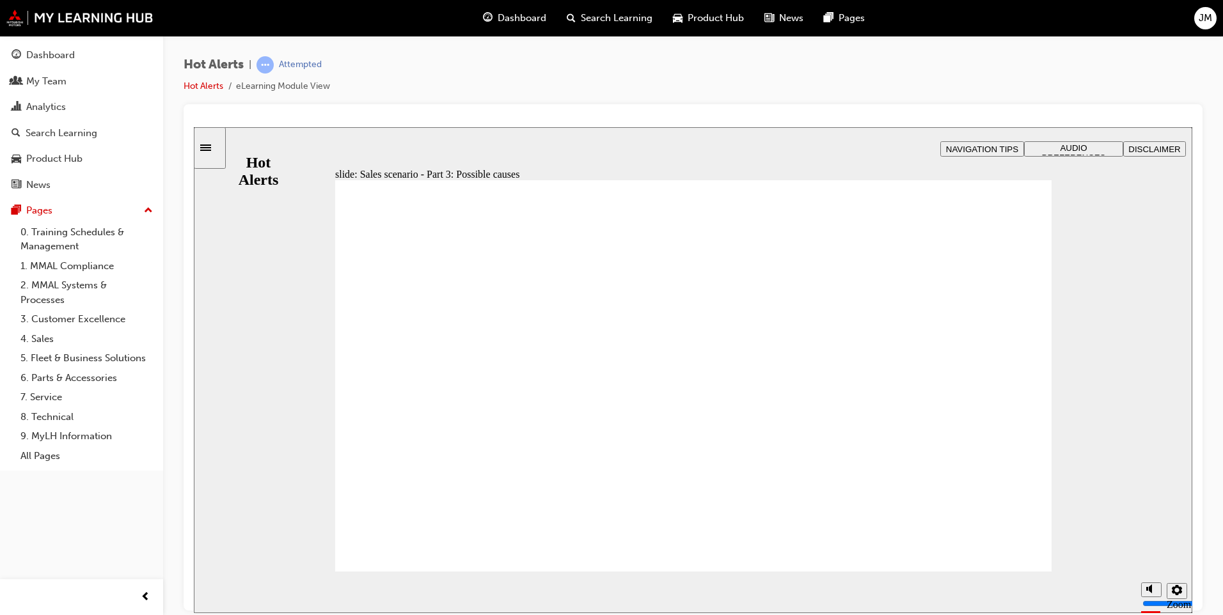
checkbox input "true"
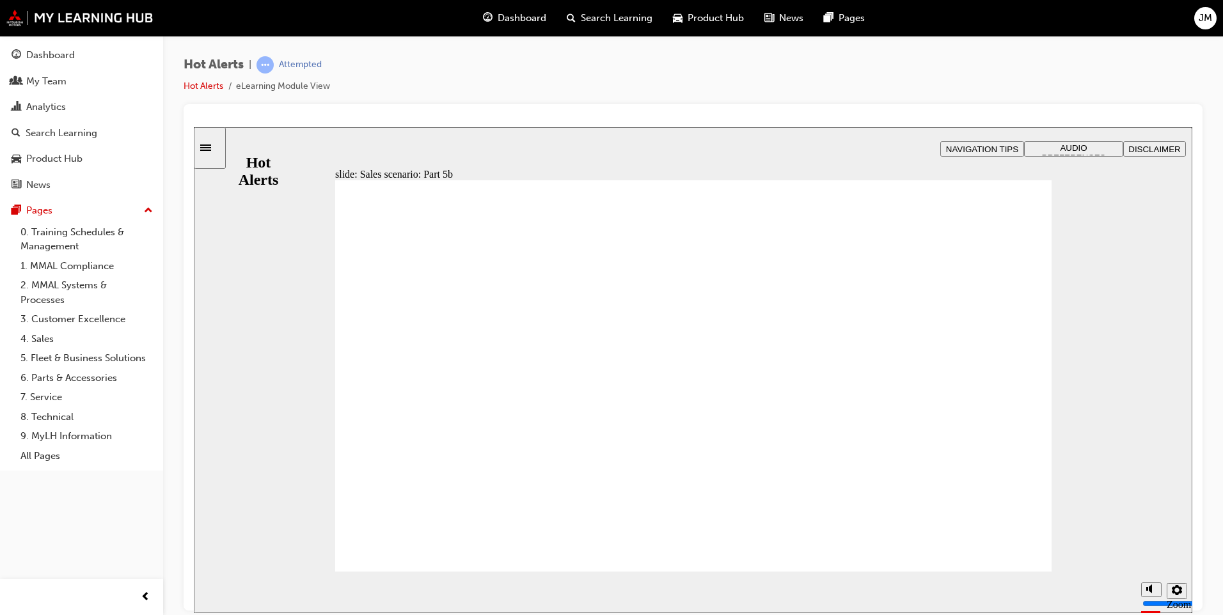
checkbox input "true"
